Goal: Find specific page/section: Find specific page/section

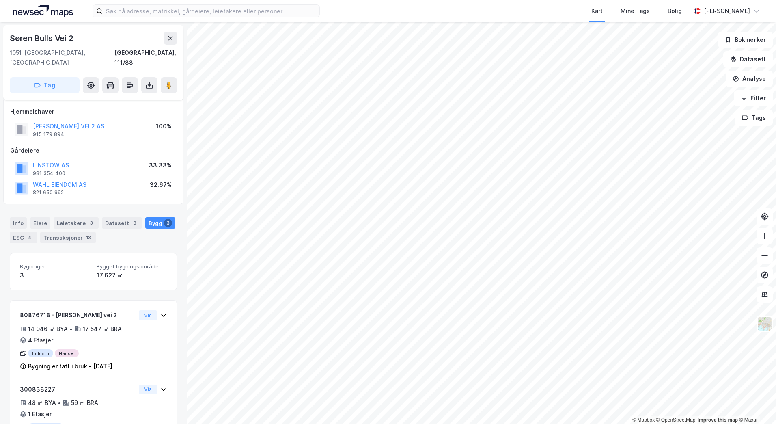
scroll to position [41, 0]
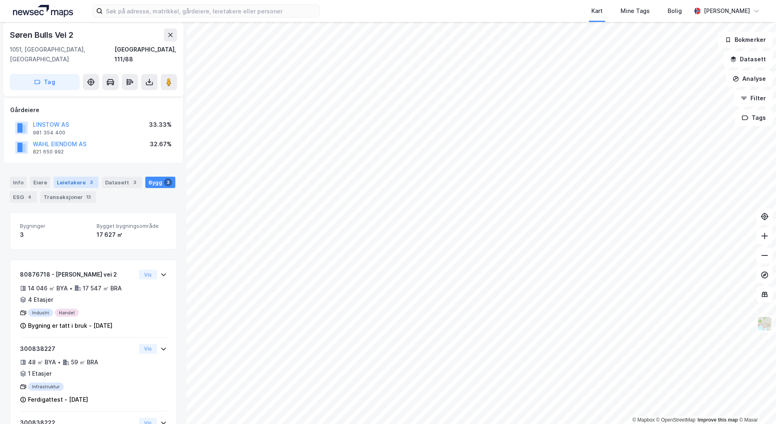
click at [60, 177] on div "Leietakere 3" at bounding box center [76, 182] width 45 height 11
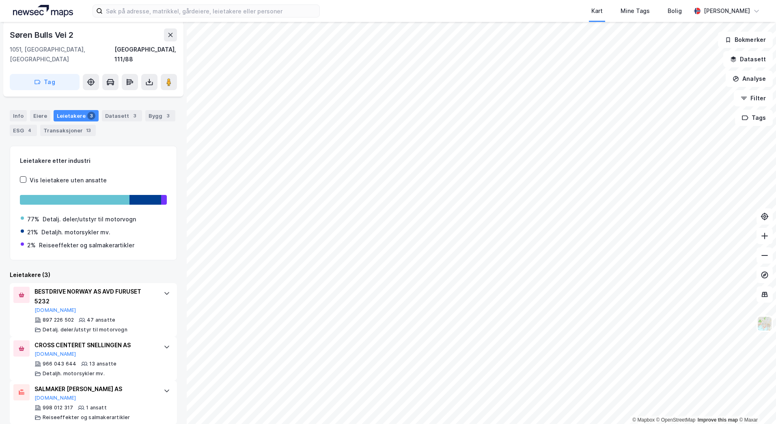
scroll to position [108, 0]
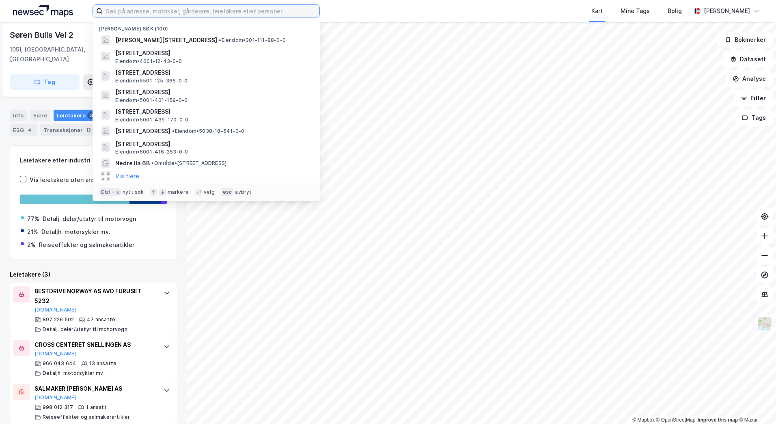
click at [184, 13] on input at bounding box center [211, 11] width 217 height 12
paste input "Oscars gate 53-55 AS"
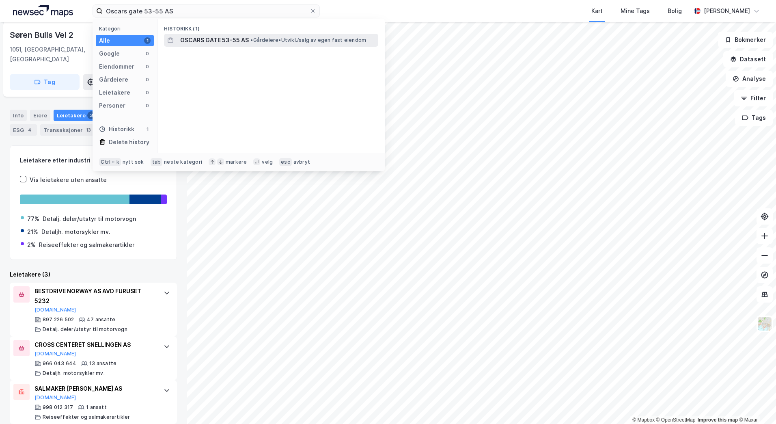
click at [198, 41] on span "OSCARS GATE 53-55 AS" at bounding box center [214, 40] width 69 height 10
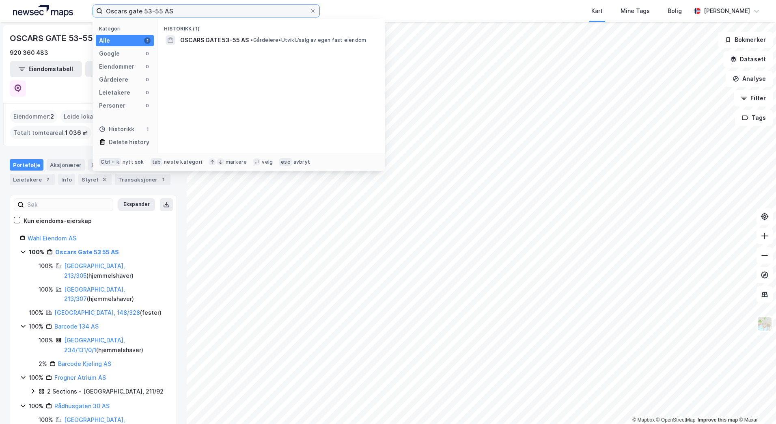
drag, startPoint x: 173, startPoint y: 11, endPoint x: 152, endPoint y: 12, distance: 20.7
click at [152, 12] on input "Oscars gate 53-55 AS" at bounding box center [206, 11] width 207 height 12
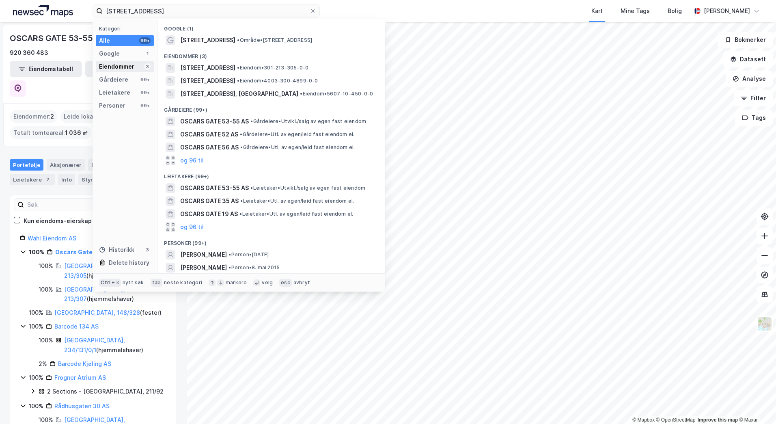
click at [139, 64] on div "Eiendommer 3" at bounding box center [125, 66] width 58 height 11
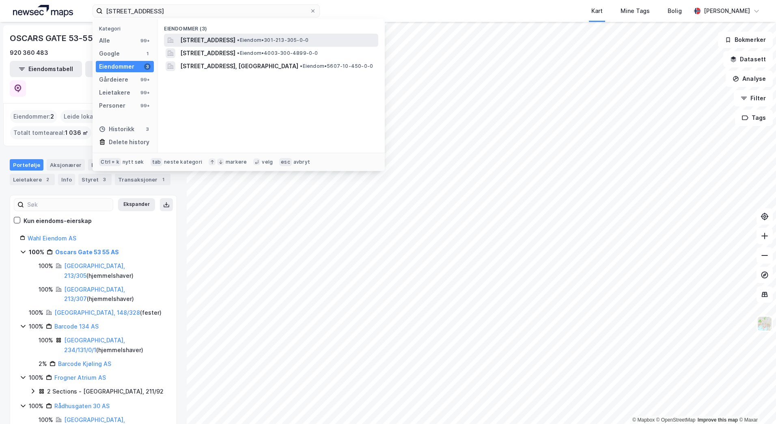
click at [208, 36] on span "[STREET_ADDRESS]" at bounding box center [207, 40] width 55 height 10
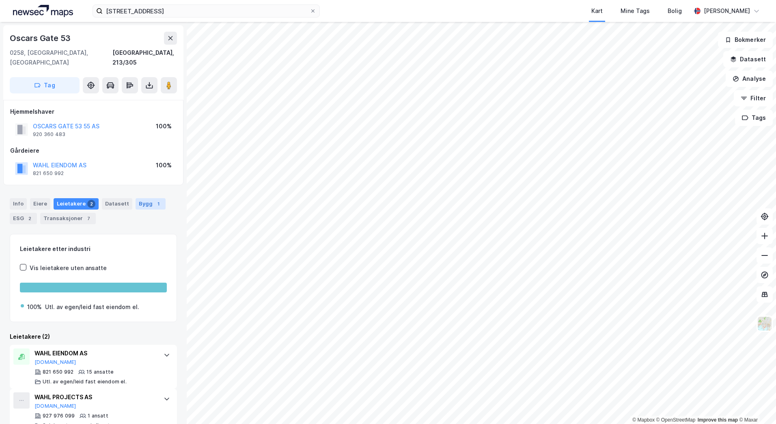
click at [158, 198] on div "Bygg 1" at bounding box center [151, 203] width 30 height 11
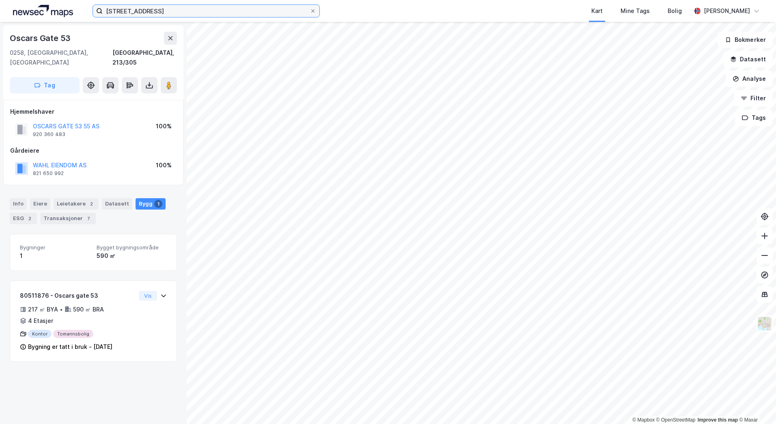
click at [171, 13] on input "[STREET_ADDRESS]" at bounding box center [206, 11] width 207 height 12
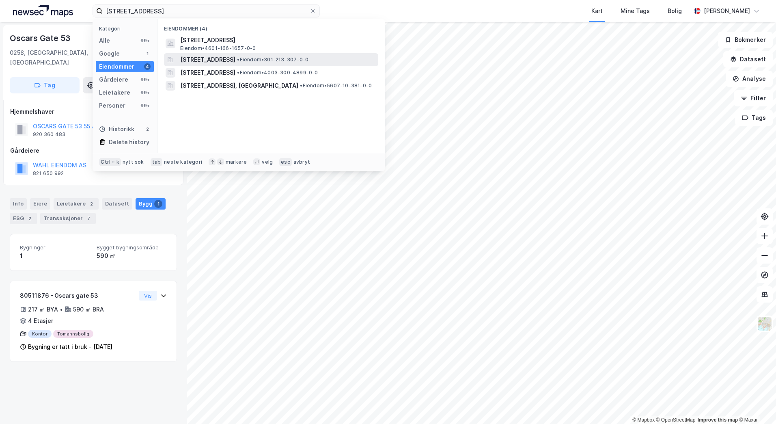
click at [224, 62] on span "[STREET_ADDRESS]" at bounding box center [207, 60] width 55 height 10
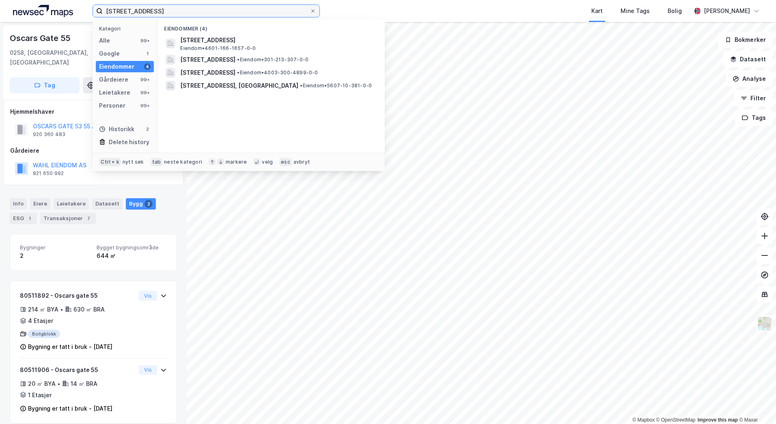
click at [154, 10] on input "[STREET_ADDRESS]" at bounding box center [206, 11] width 207 height 12
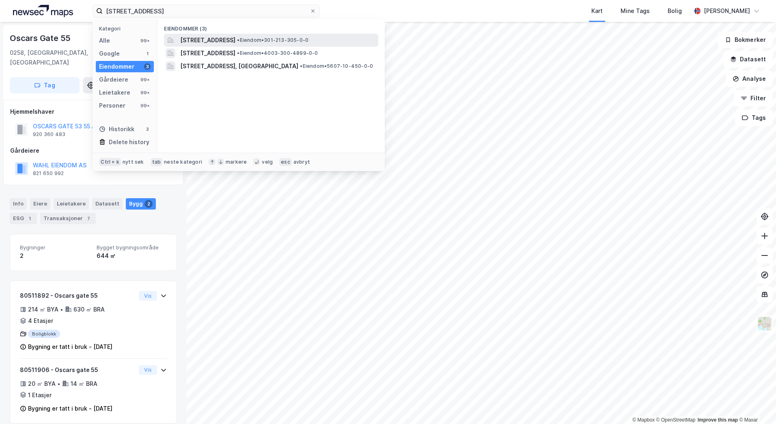
click at [200, 42] on span "[STREET_ADDRESS]" at bounding box center [207, 40] width 55 height 10
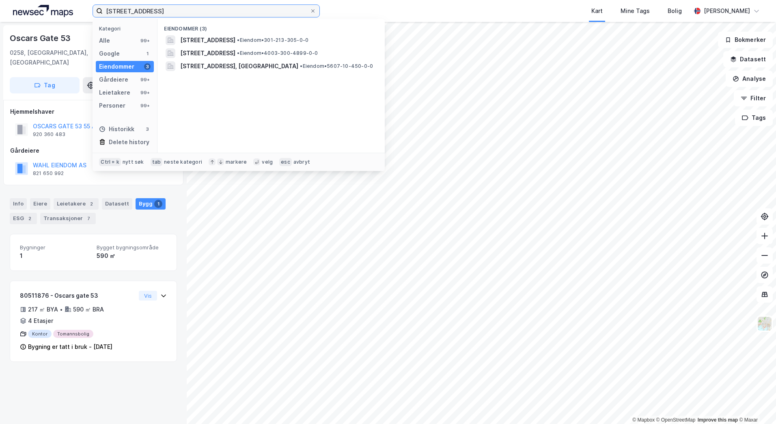
drag, startPoint x: 156, startPoint y: 11, endPoint x: 92, endPoint y: 9, distance: 64.2
click at [92, 9] on div "[STREET_ADDRESS] Kategori Alle 99+ Google 1 Eiendommer 3 Gårdeiere 99+ Leietake…" at bounding box center [388, 11] width 776 height 22
paste input "[STREET_ADDRESS]"
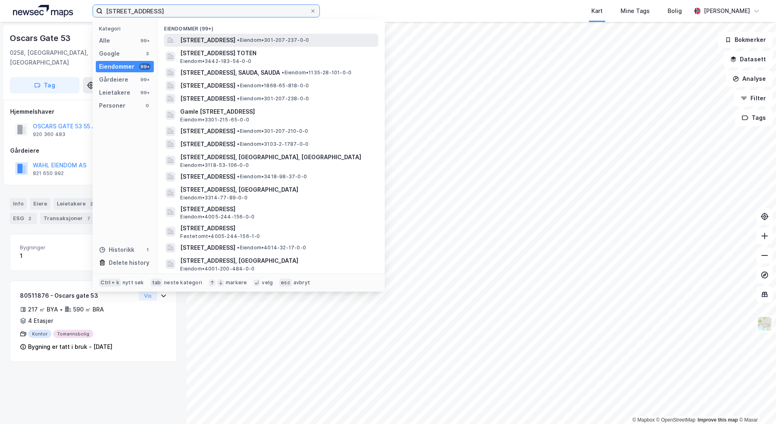
type input "[STREET_ADDRESS]"
click at [198, 41] on span "[STREET_ADDRESS]" at bounding box center [207, 40] width 55 height 10
